Goal: Information Seeking & Learning: Learn about a topic

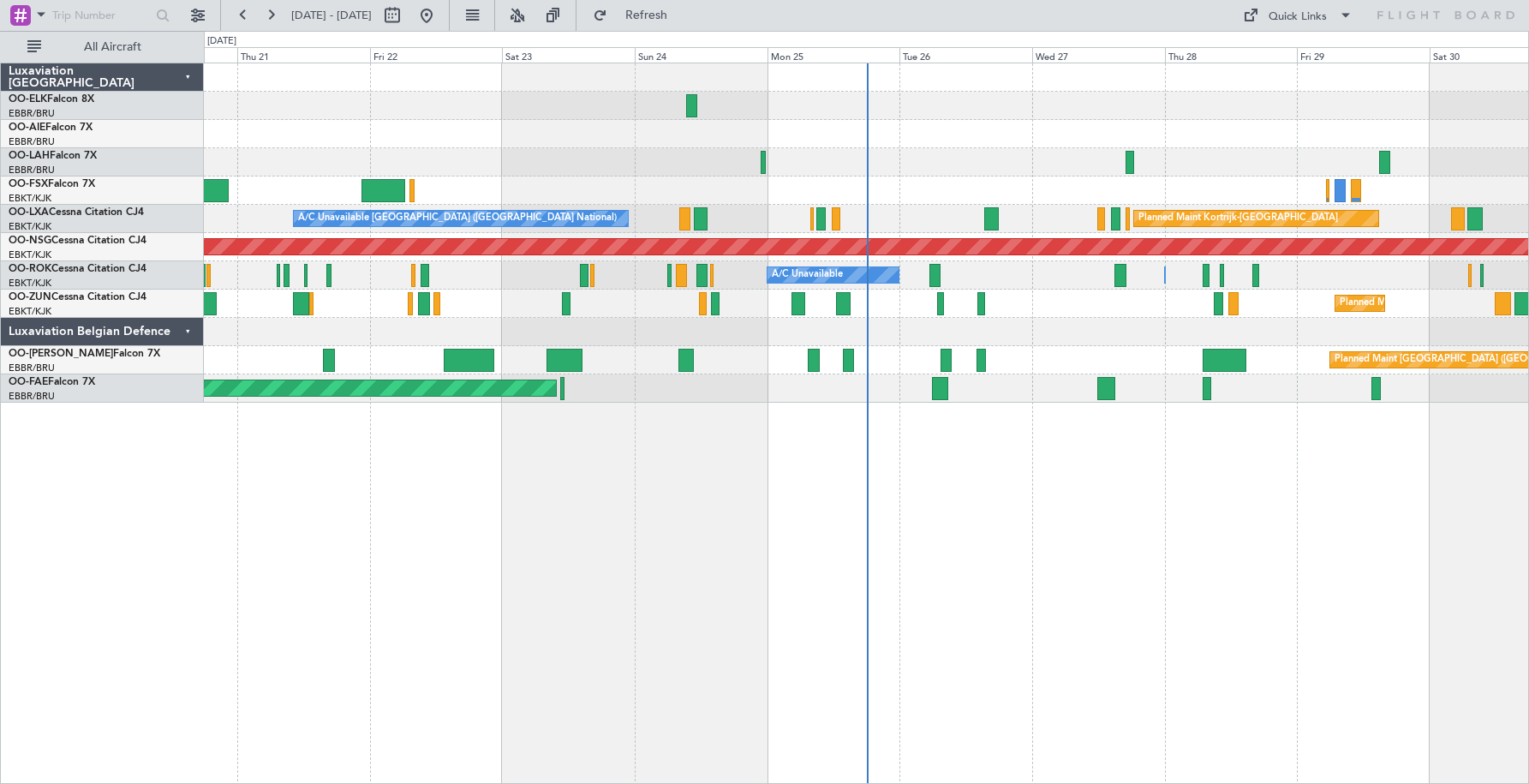
click at [187, 329] on div "Luxaviation Belgian Defence" at bounding box center [103, 331] width 203 height 28
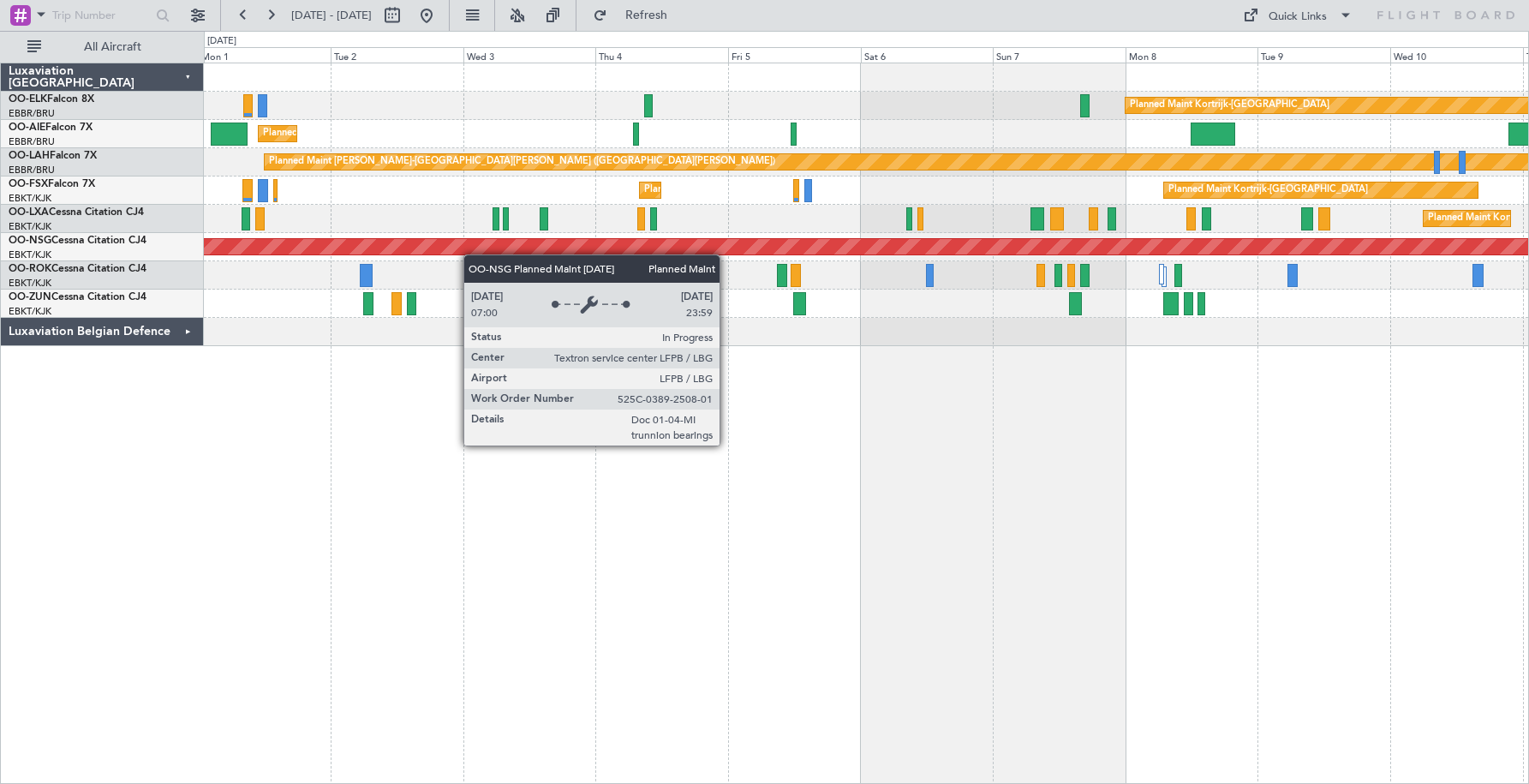
click at [399, 245] on div "Planned Maint Kortrijk-[GEOGRAPHIC_DATA] Planned Maint [GEOGRAPHIC_DATA] ([GEOG…" at bounding box center [866, 204] width 1325 height 283
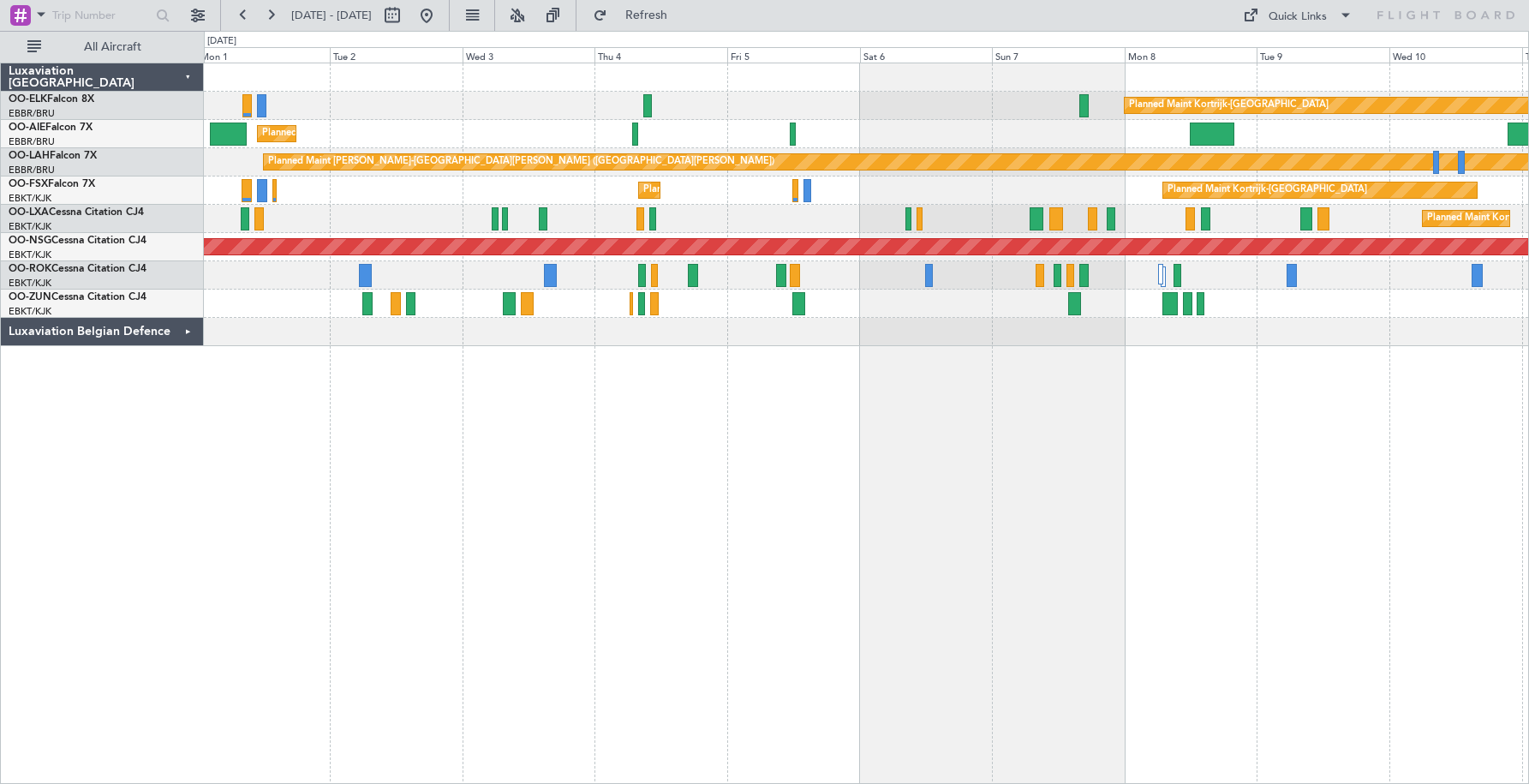
drag, startPoint x: 197, startPoint y: 19, endPoint x: 229, endPoint y: 47, distance: 42.5
click at [197, 19] on button at bounding box center [197, 16] width 27 height 27
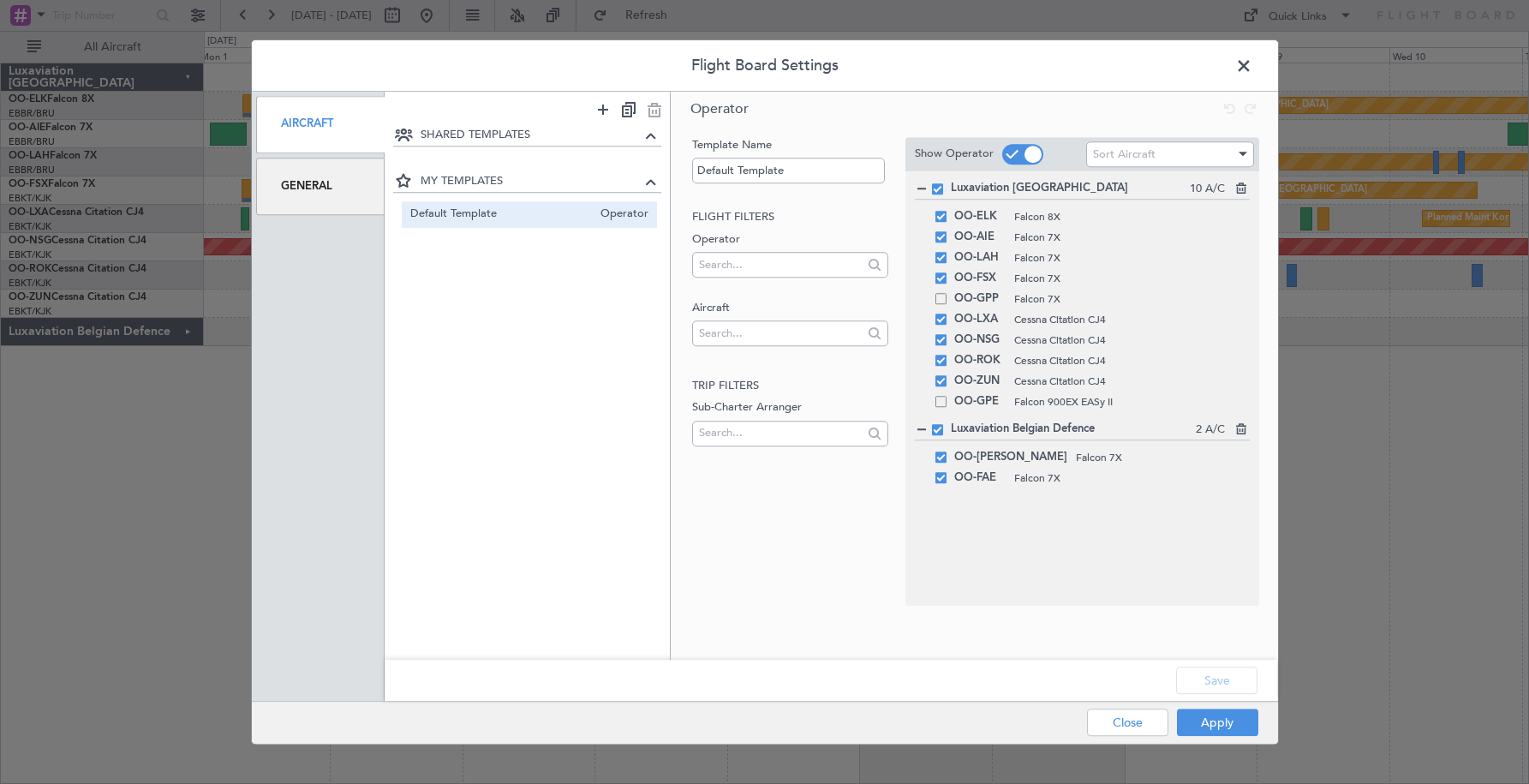
click at [1252, 64] on span at bounding box center [1252, 69] width 0 height 34
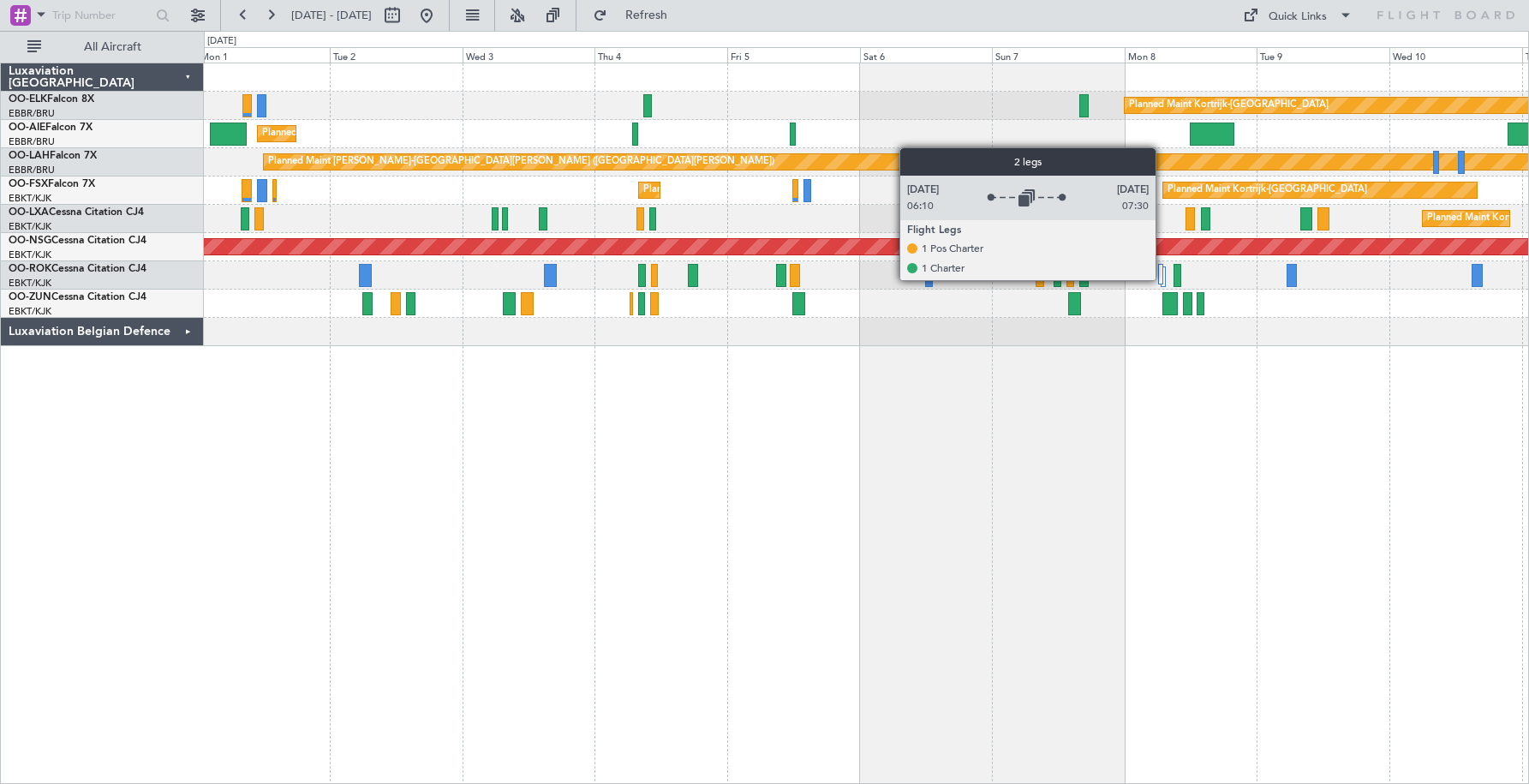
click at [1163, 280] on div at bounding box center [1163, 277] width 5 height 21
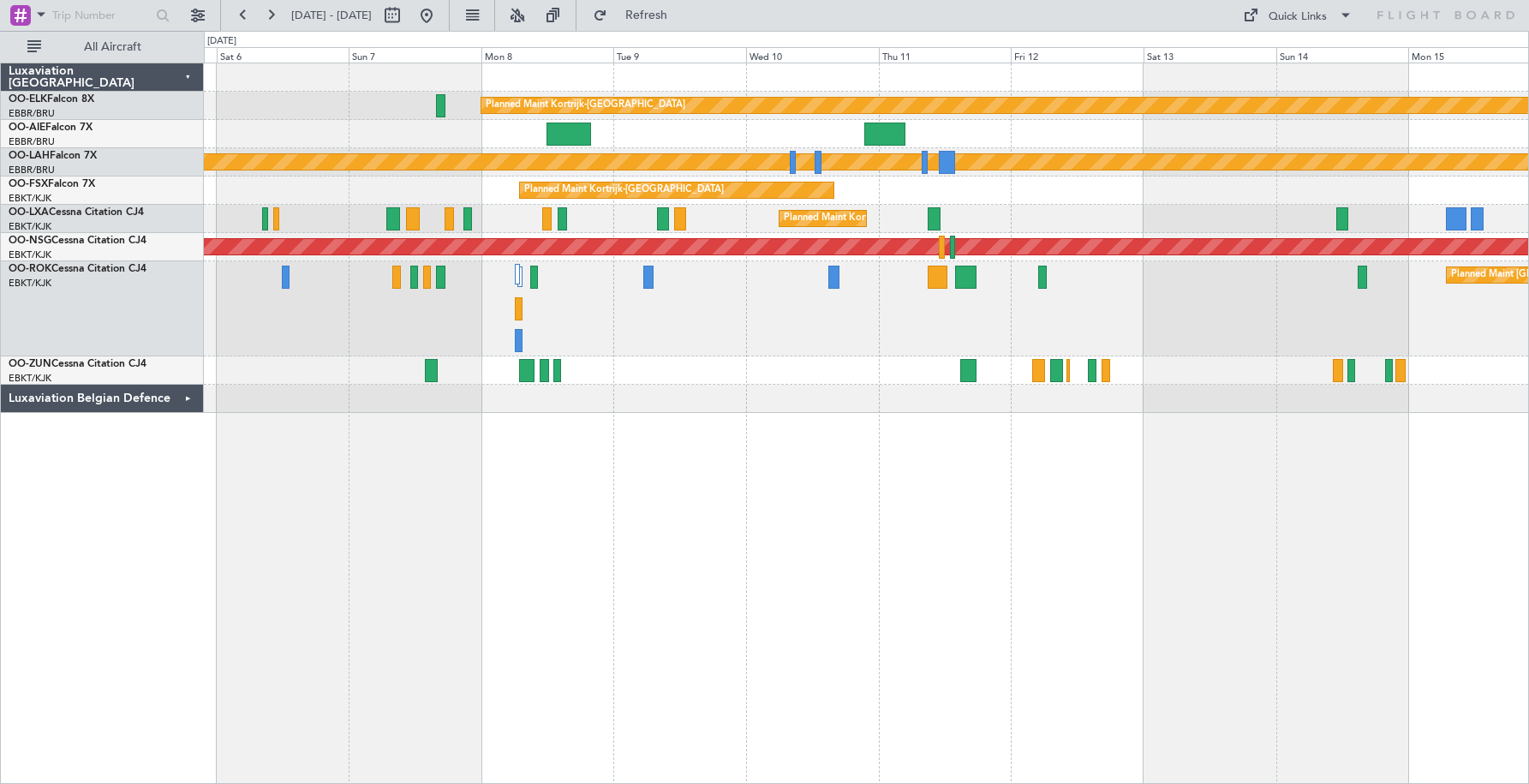
click at [725, 263] on div "Planned Maint [GEOGRAPHIC_DATA] ([GEOGRAPHIC_DATA])" at bounding box center [866, 308] width 1325 height 95
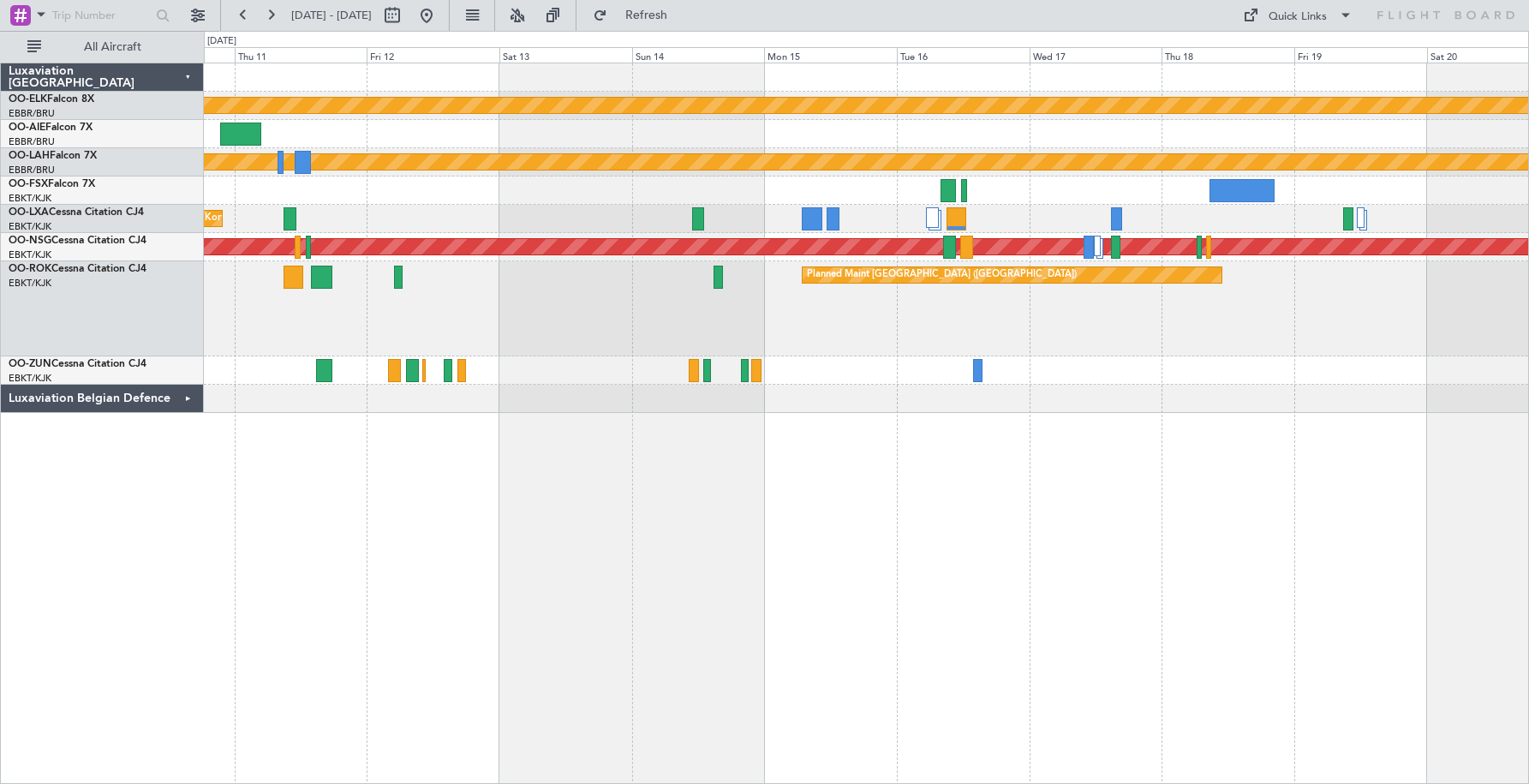
click at [517, 193] on div "Planned Maint Kortrijk-[GEOGRAPHIC_DATA] Planned [GEOGRAPHIC_DATA][PERSON_NAME]…" at bounding box center [866, 239] width 1325 height 350
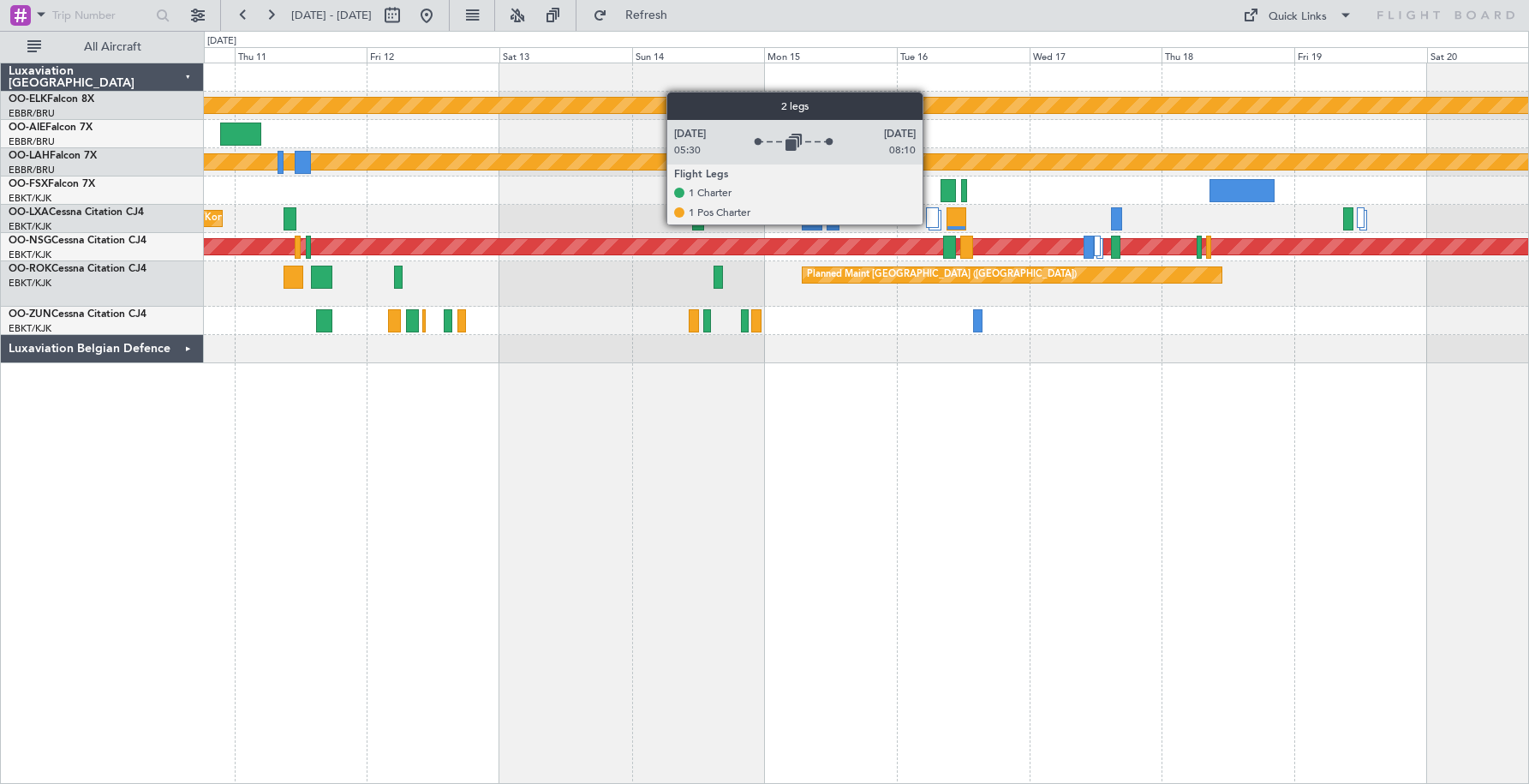
click at [931, 224] on div at bounding box center [932, 217] width 13 height 21
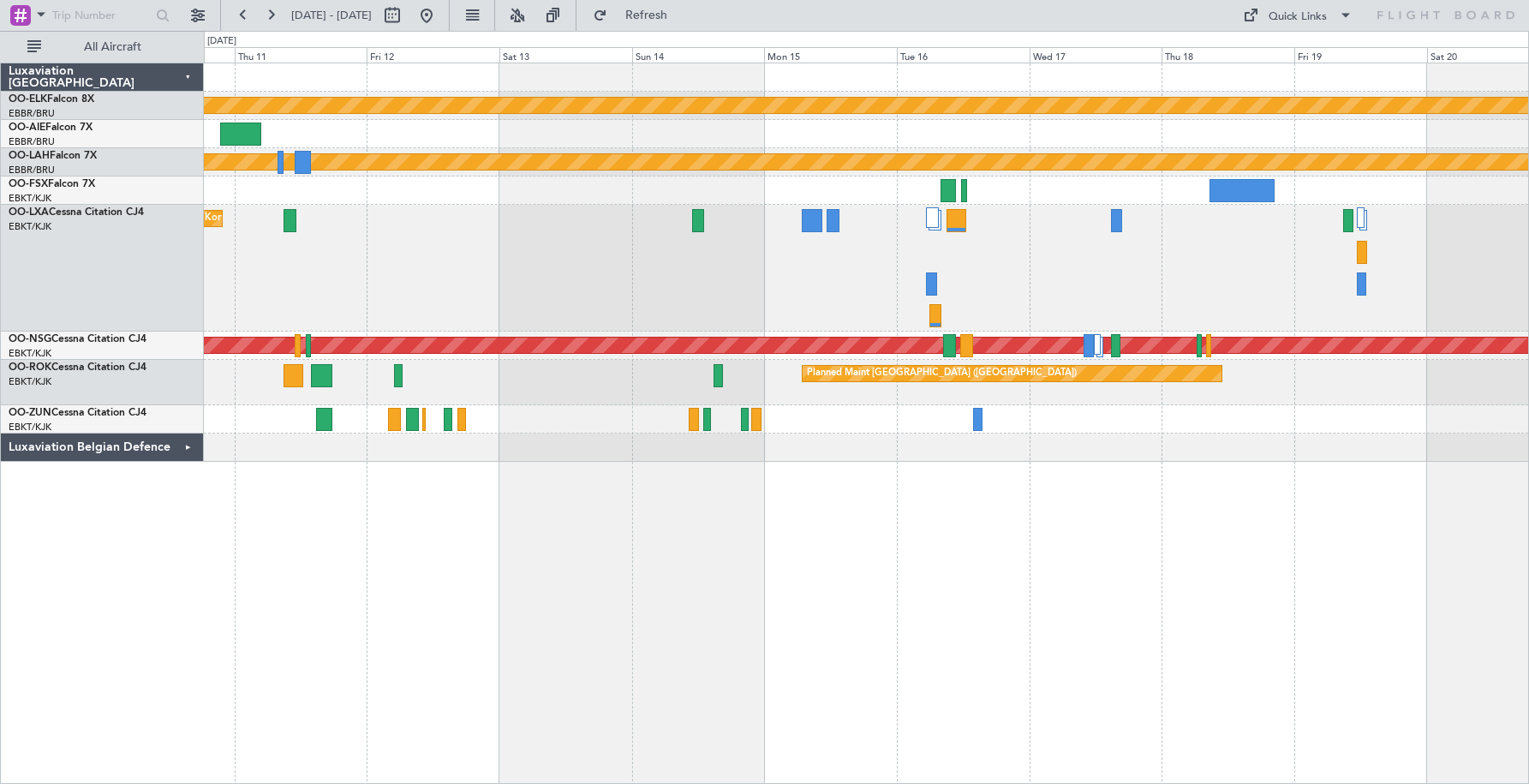
click at [892, 236] on div "Planned Maint Kortrijk-[GEOGRAPHIC_DATA]" at bounding box center [866, 268] width 1325 height 127
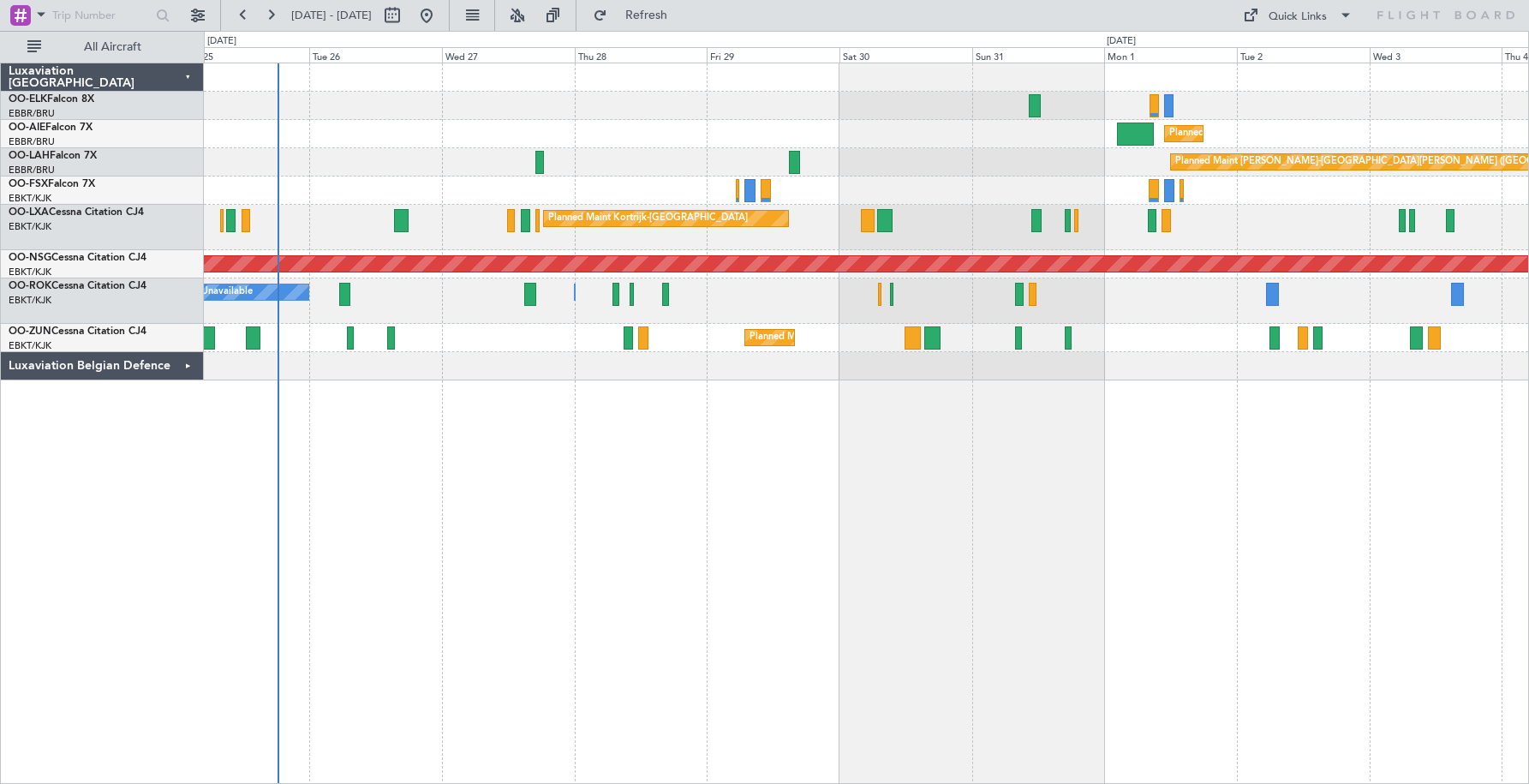
click at [822, 330] on div "Planned Maint [GEOGRAPHIC_DATA] ([GEOGRAPHIC_DATA]) Planned [GEOGRAPHIC_DATA][P…" at bounding box center [866, 222] width 1325 height 317
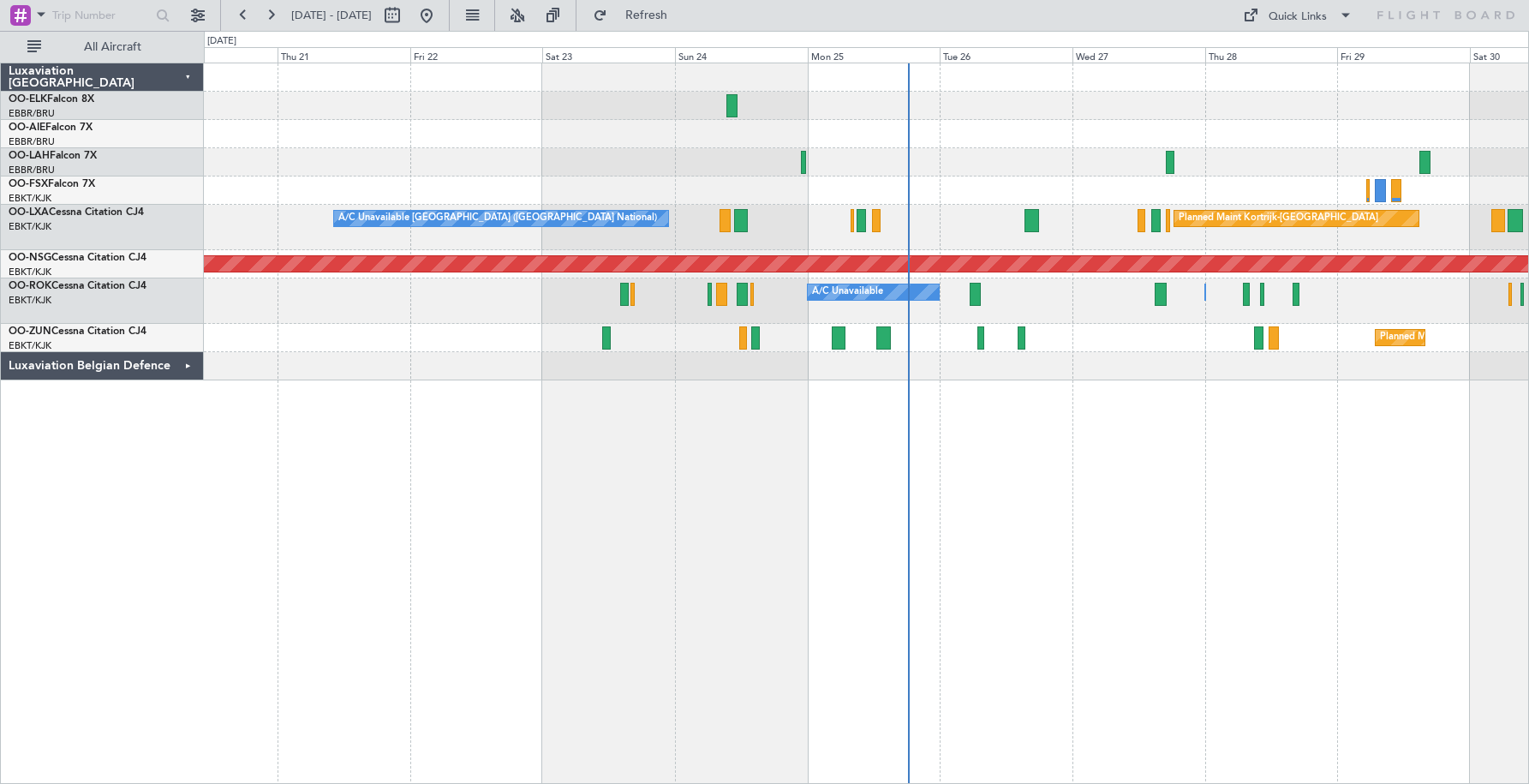
click at [764, 326] on div "Planned Maint [GEOGRAPHIC_DATA] ([GEOGRAPHIC_DATA]) Planned [GEOGRAPHIC_DATA][P…" at bounding box center [866, 222] width 1325 height 317
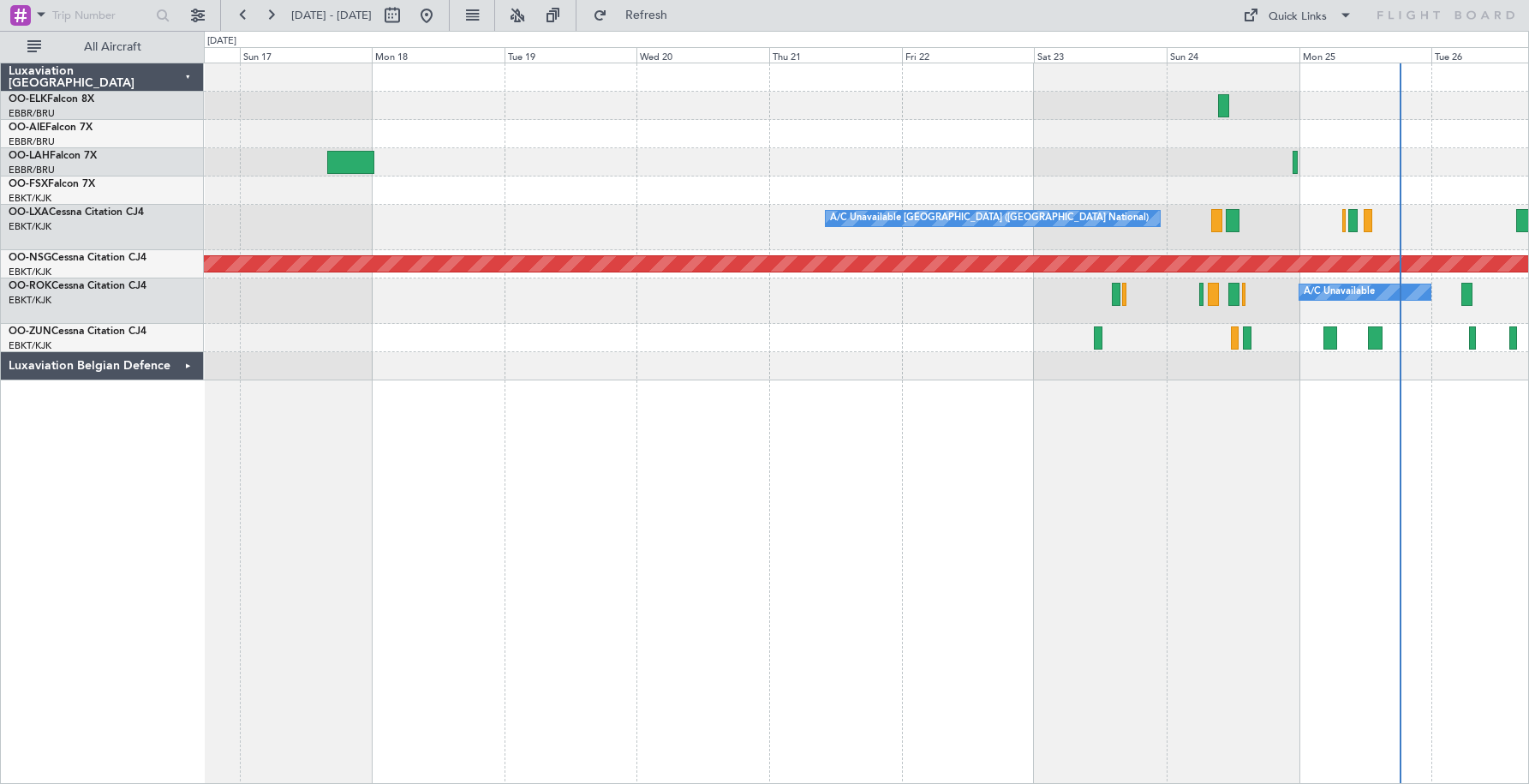
click at [847, 335] on div "A/C Unavailable [GEOGRAPHIC_DATA] ([GEOGRAPHIC_DATA] National) Planned Maint [G…" at bounding box center [866, 222] width 1325 height 317
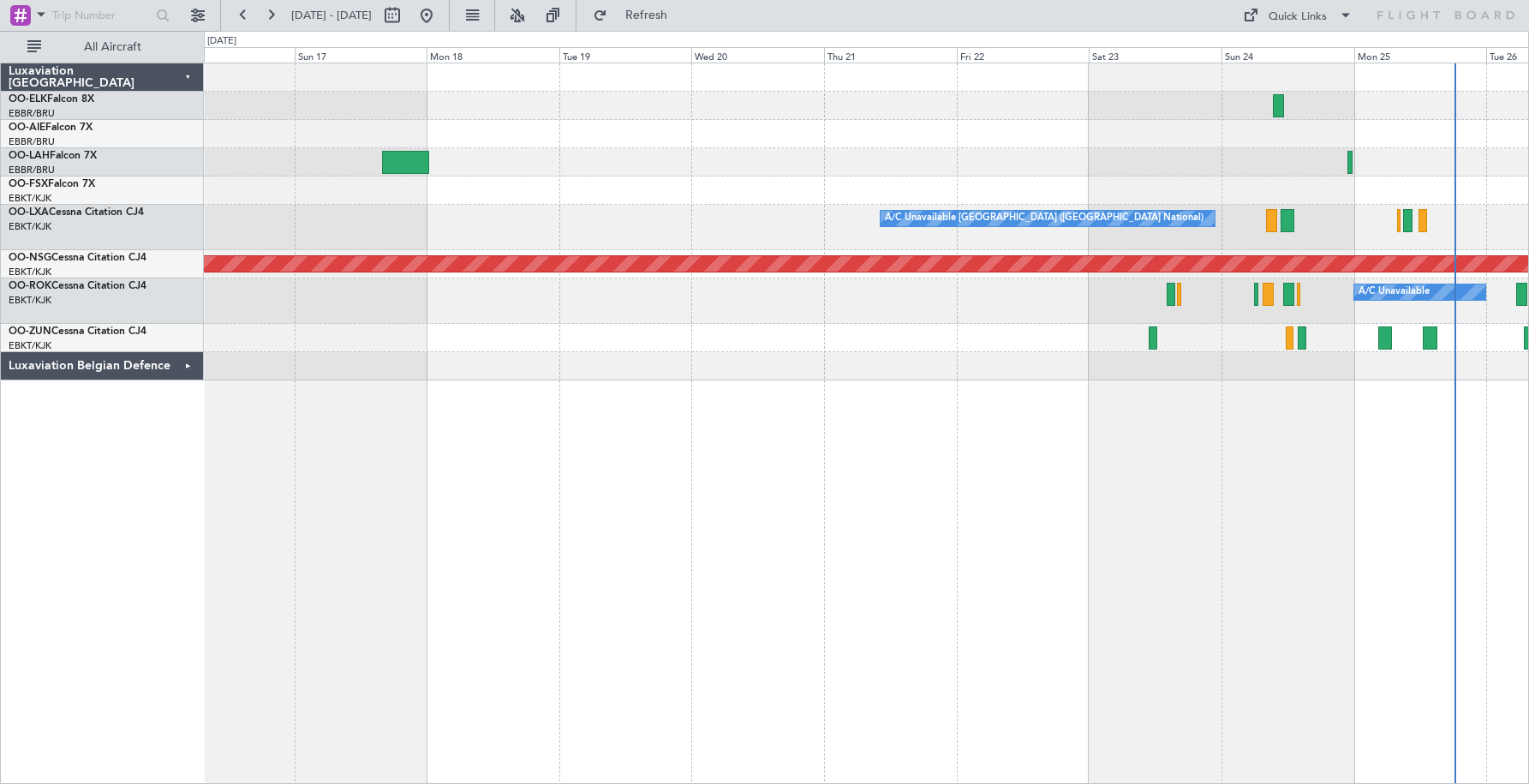
click at [916, 347] on div "A/C Unavailable [GEOGRAPHIC_DATA] ([GEOGRAPHIC_DATA] National) Planned Maint [G…" at bounding box center [866, 222] width 1325 height 317
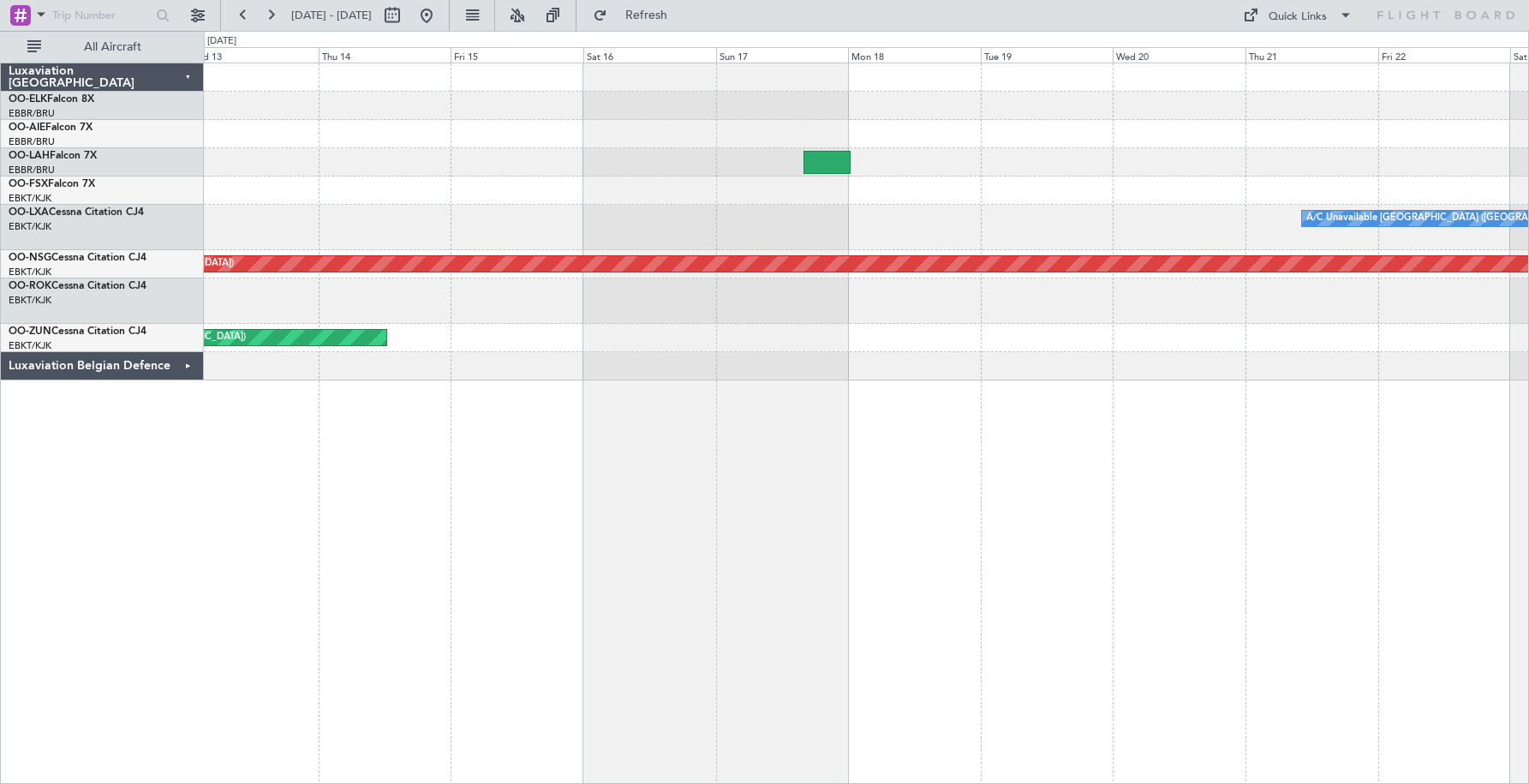
click at [1026, 331] on div "A/C Unavailable [GEOGRAPHIC_DATA] ([GEOGRAPHIC_DATA] National) Planned Maint [G…" at bounding box center [866, 222] width 1325 height 317
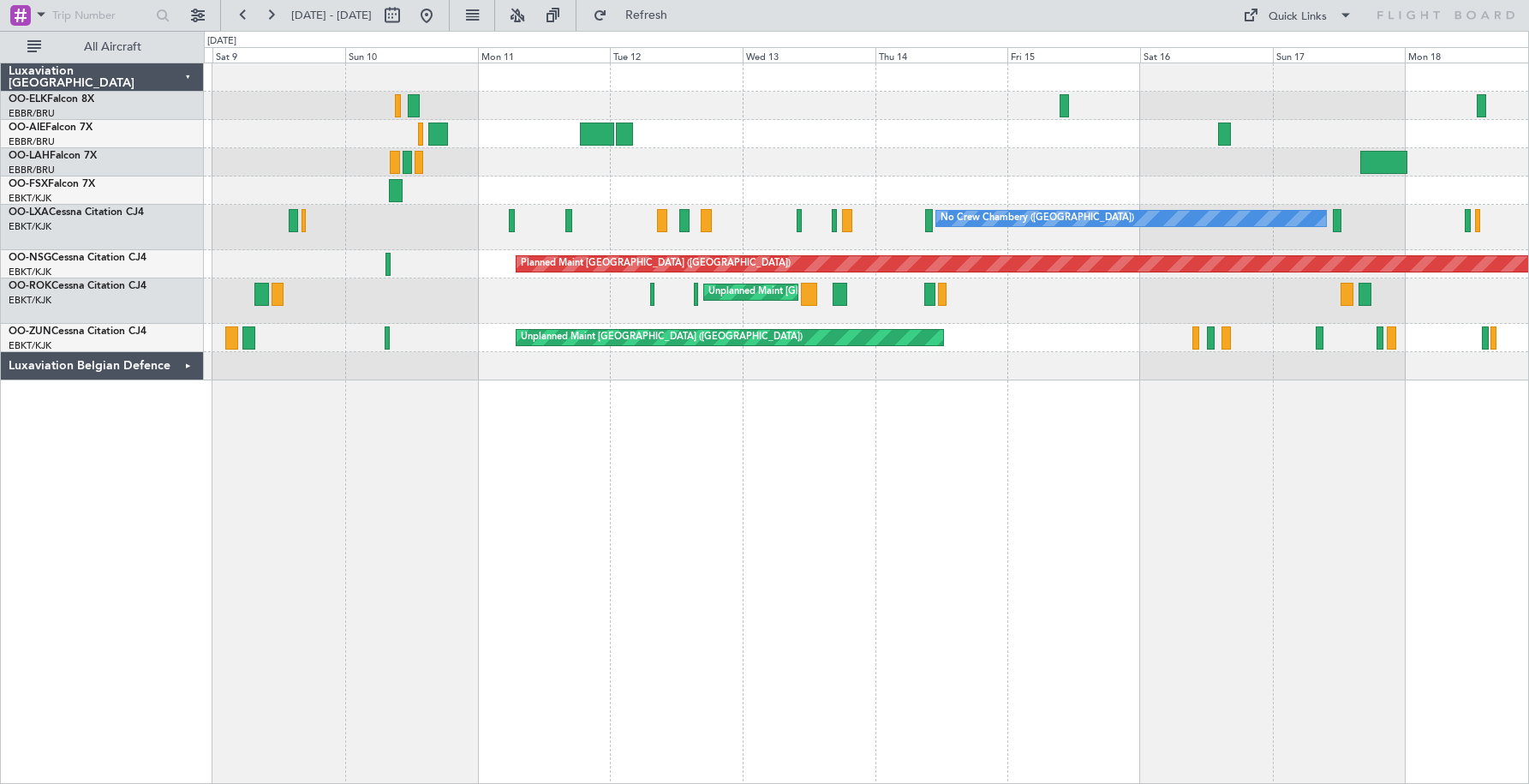
click at [290, 225] on div "Planned Maint [GEOGRAPHIC_DATA] ([GEOGRAPHIC_DATA] National) Planned Maint [GEO…" at bounding box center [866, 222] width 1325 height 317
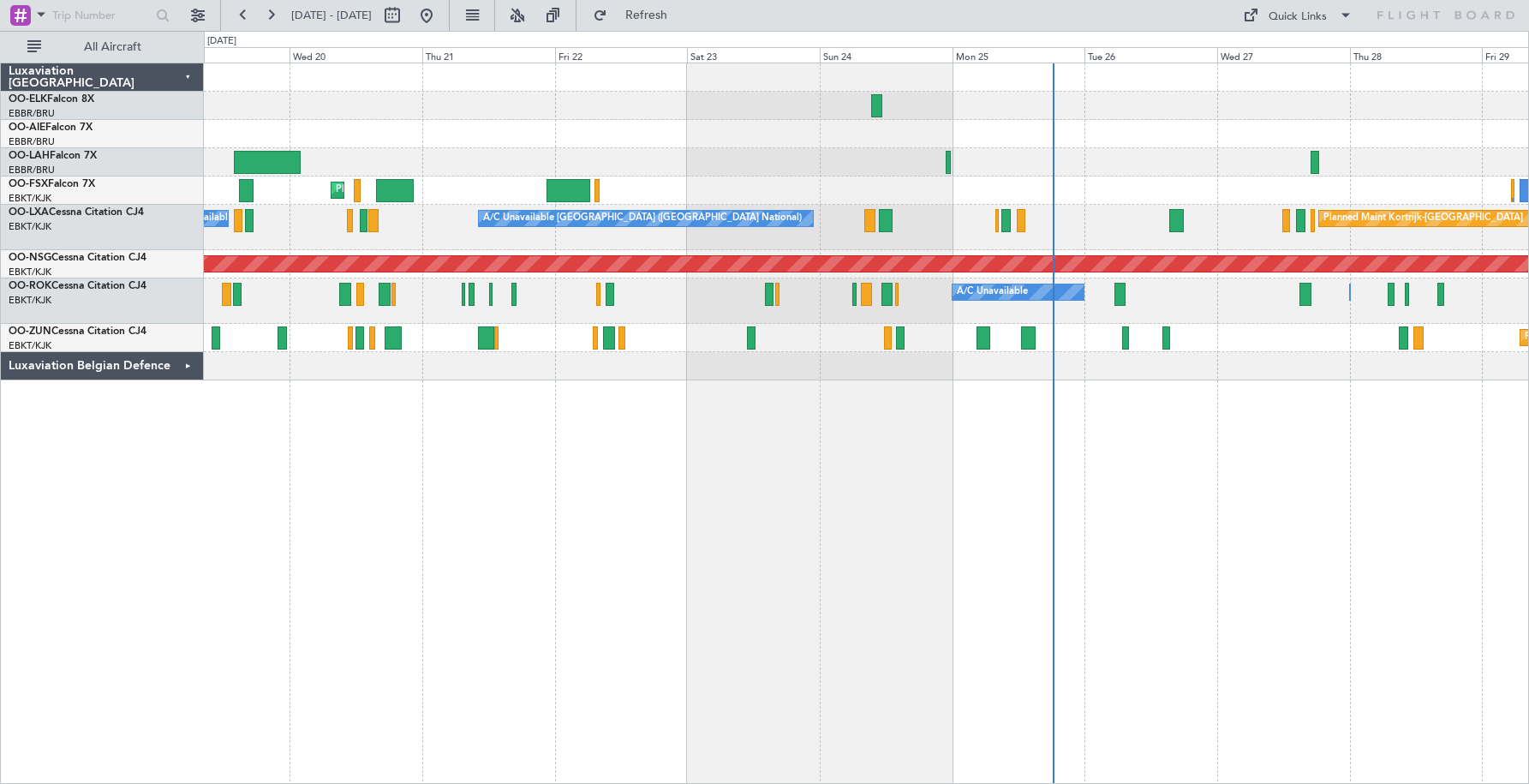
click at [470, 240] on div "Planned Maint Kortrijk-[GEOGRAPHIC_DATA] A/C Unavailable [GEOGRAPHIC_DATA] ([GE…" at bounding box center [866, 222] width 1325 height 317
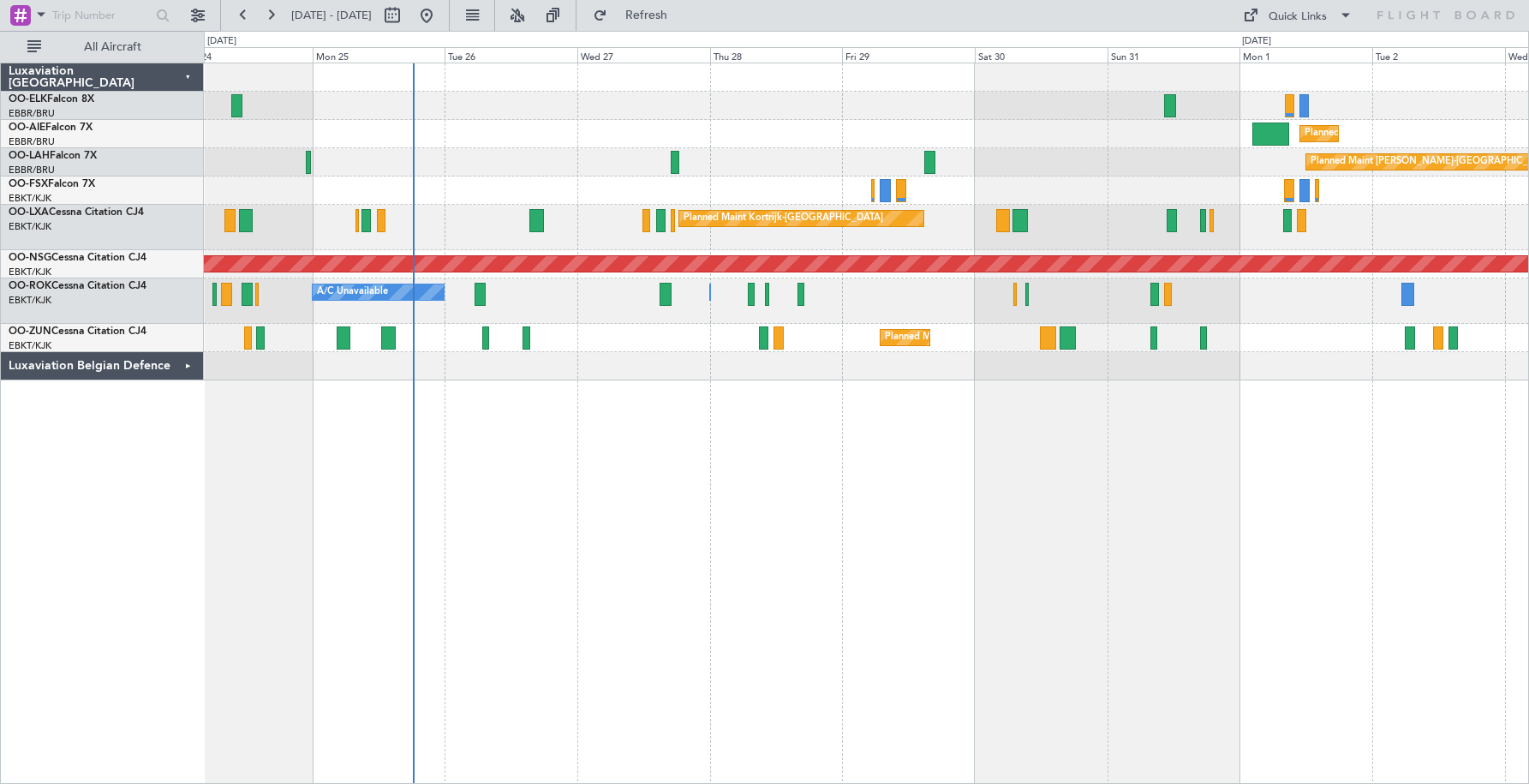
click at [396, 241] on div "Planned Maint [GEOGRAPHIC_DATA] ([GEOGRAPHIC_DATA]) Planned [GEOGRAPHIC_DATA][P…" at bounding box center [866, 222] width 1325 height 317
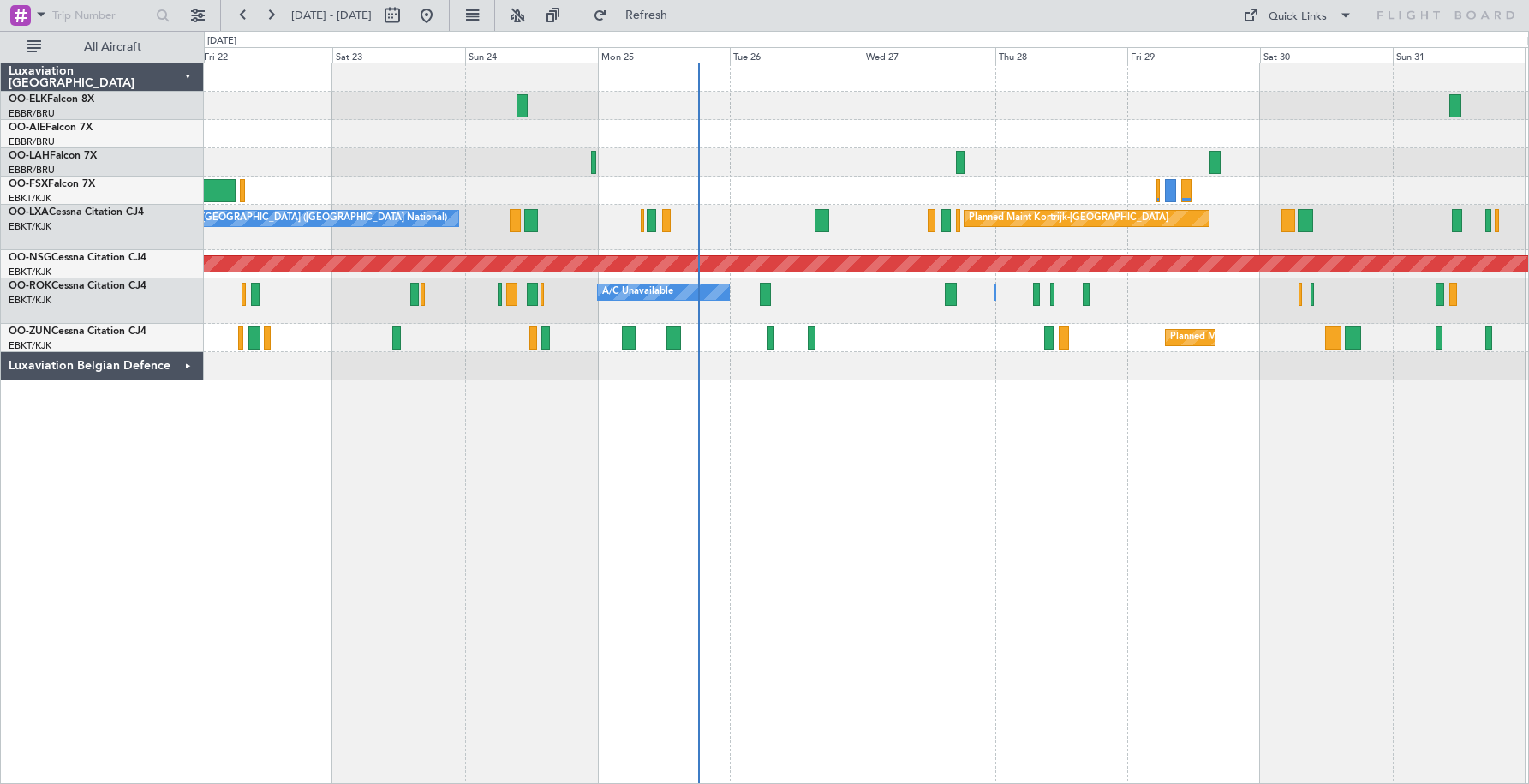
click at [925, 308] on div "Owner [GEOGRAPHIC_DATA]-[GEOGRAPHIC_DATA] A/C Unavailable" at bounding box center [866, 301] width 1325 height 45
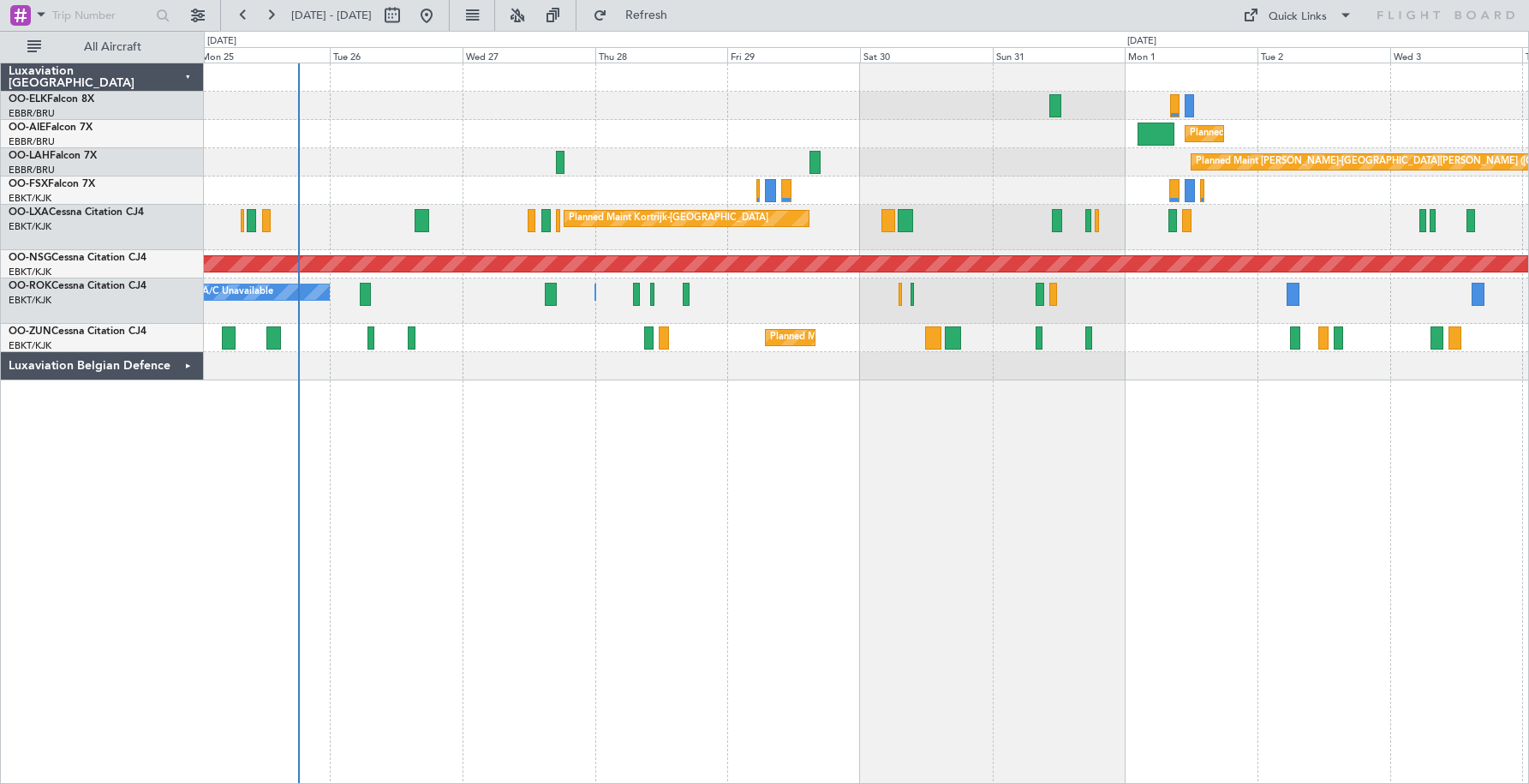
click at [630, 245] on div "Planned Maint [GEOGRAPHIC_DATA] ([GEOGRAPHIC_DATA]) Planned [GEOGRAPHIC_DATA][P…" at bounding box center [866, 222] width 1325 height 317
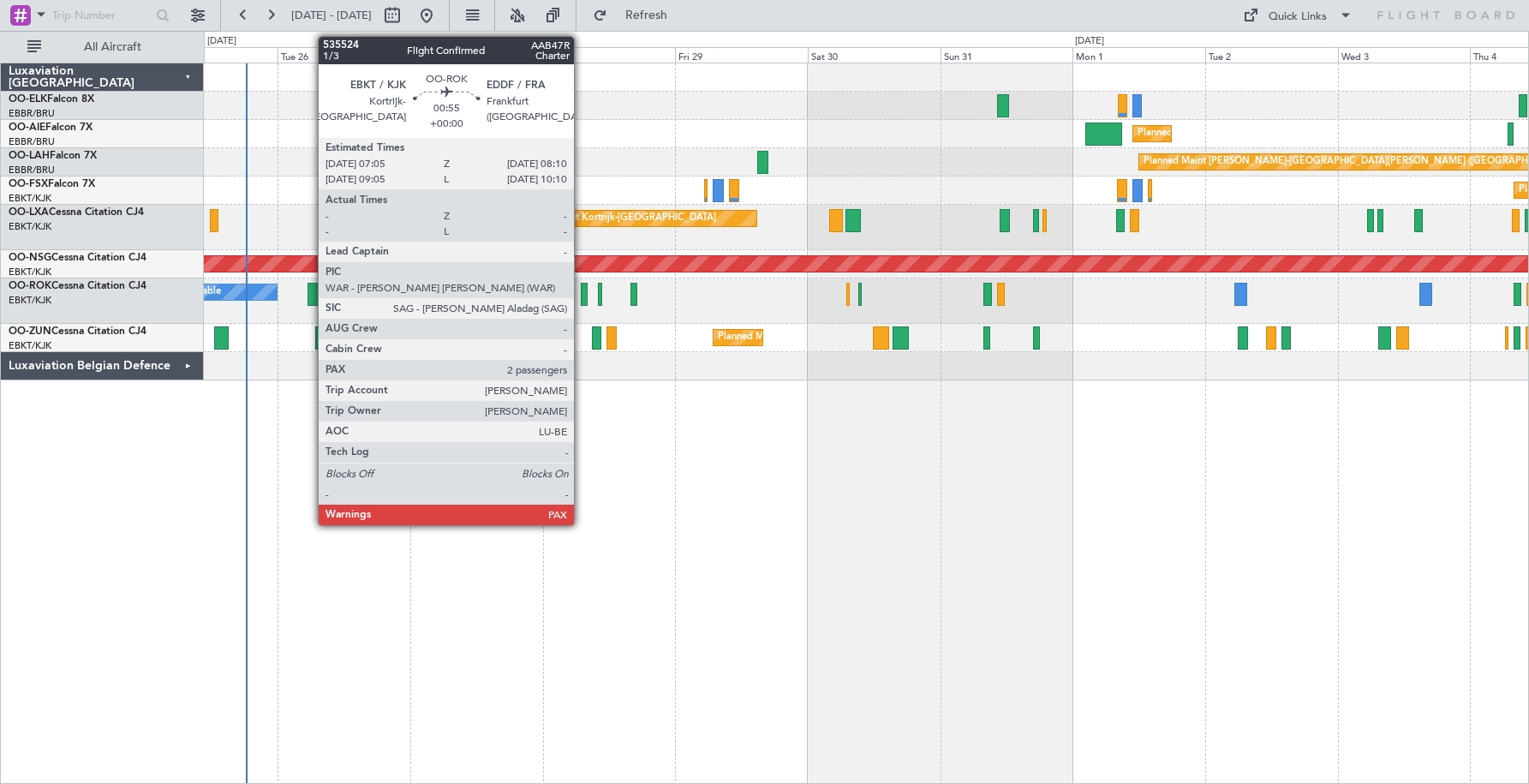
click at [582, 294] on div at bounding box center [584, 294] width 6 height 23
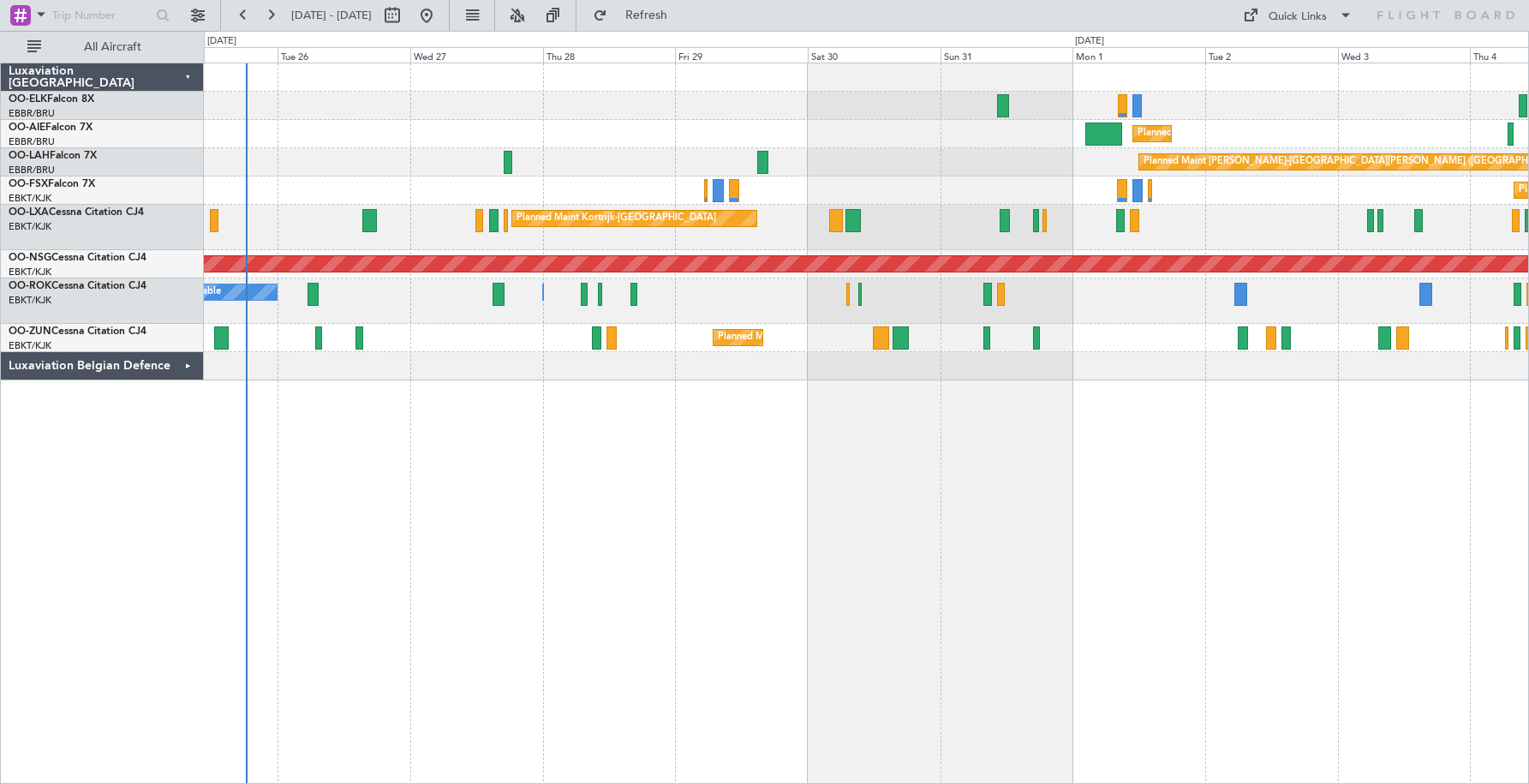
click at [112, 0] on div at bounding box center [109, 16] width 220 height 31
